Goal: Task Accomplishment & Management: Use online tool/utility

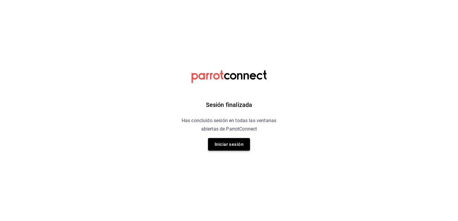
click at [232, 140] on button "Iniciar sesión" at bounding box center [229, 144] width 42 height 13
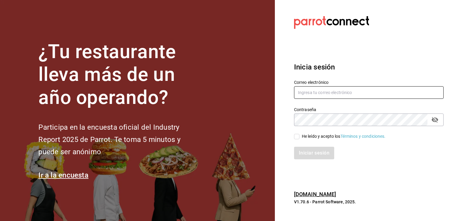
type input "[EMAIL_ADDRESS][PERSON_NAME][DOMAIN_NAME]"
click at [296, 134] on input "He leído y acepto los Términos y condiciones." at bounding box center [296, 136] width 5 height 5
checkbox input "true"
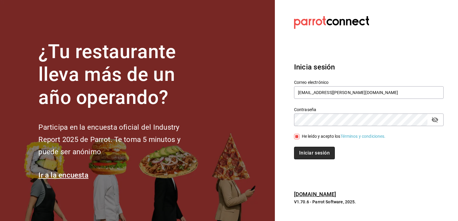
click at [310, 152] on button "Iniciar sesión" at bounding box center [314, 153] width 41 height 13
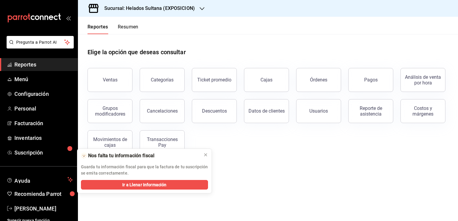
click at [166, 7] on h3 "Sucursal: Helados Sultana (EXPOSICION)" at bounding box center [147, 8] width 95 height 7
click at [152, 40] on div "Helados Sultana (VASCONCELOS)" at bounding box center [123, 39] width 80 height 6
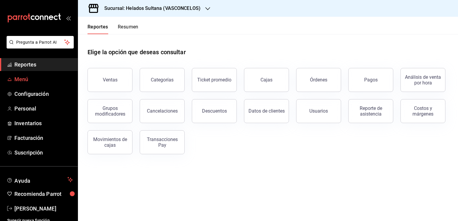
click at [34, 82] on span "Menú" at bounding box center [43, 79] width 58 height 8
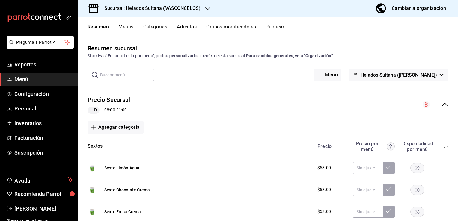
click at [442, 103] on icon "collapse-menu-row" at bounding box center [445, 105] width 6 height 4
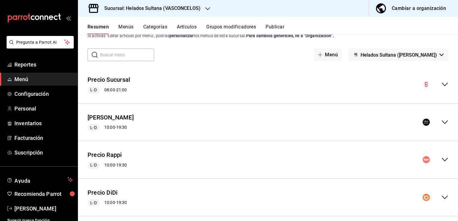
scroll to position [23, 0]
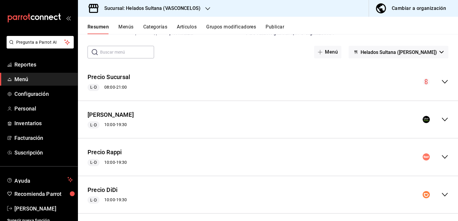
click at [442, 158] on icon "collapse-menu-row" at bounding box center [445, 157] width 7 height 7
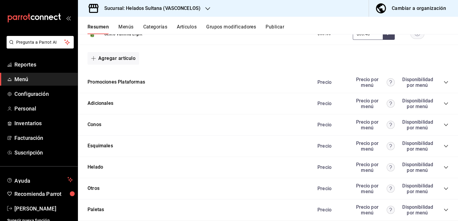
scroll to position [654, 0]
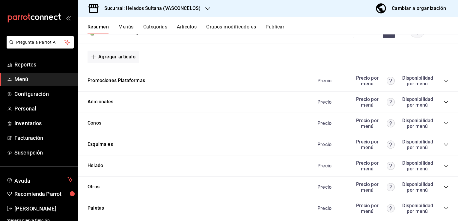
click at [444, 145] on icon "collapse-category-row" at bounding box center [446, 144] width 5 height 5
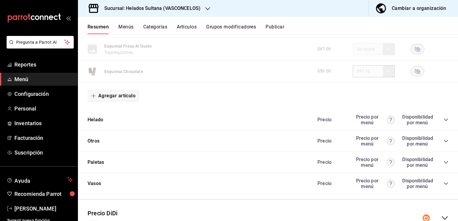
scroll to position [930, 0]
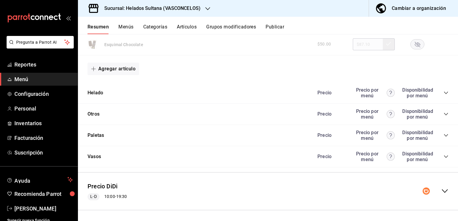
click at [442, 190] on icon "collapse-menu-row" at bounding box center [445, 191] width 7 height 7
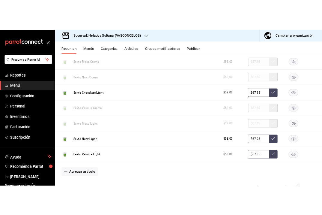
scroll to position [1473, 0]
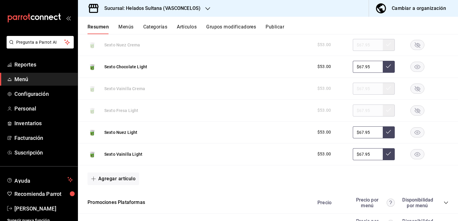
click at [280, 26] on button "Publicar" at bounding box center [275, 29] width 19 height 10
